Goal: Task Accomplishment & Management: Complete application form

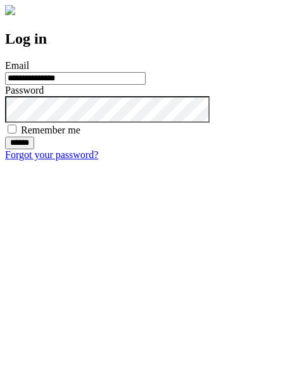
type input "**********"
click at [34, 149] on input "******" at bounding box center [19, 143] width 29 height 13
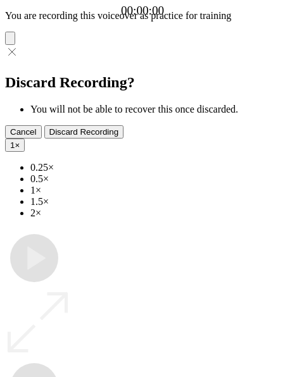
type input "**********"
